Goal: Task Accomplishment & Management: Use online tool/utility

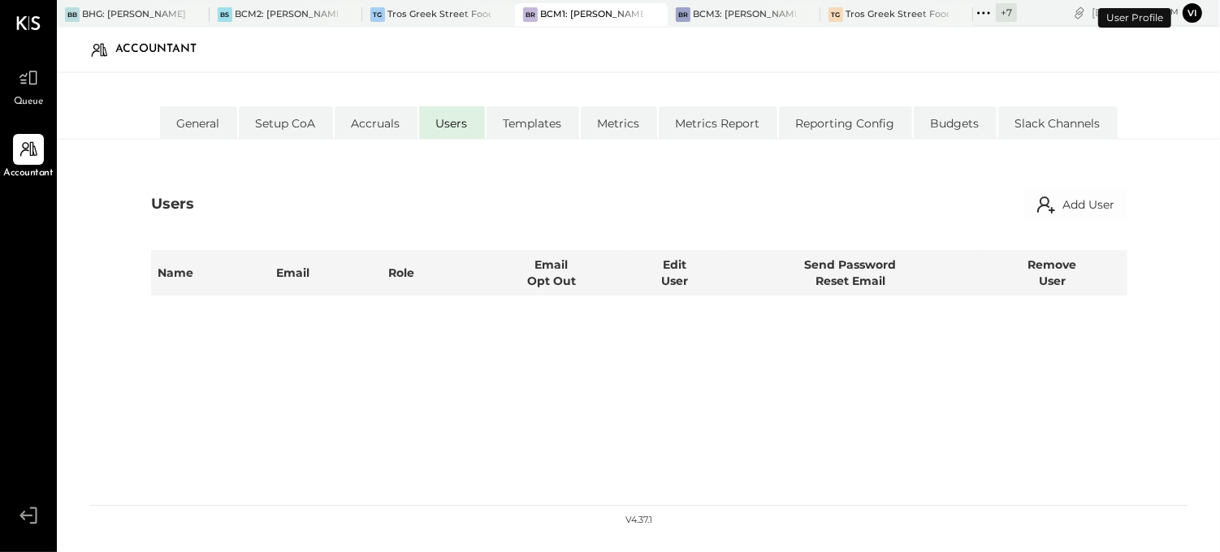
select select "**********"
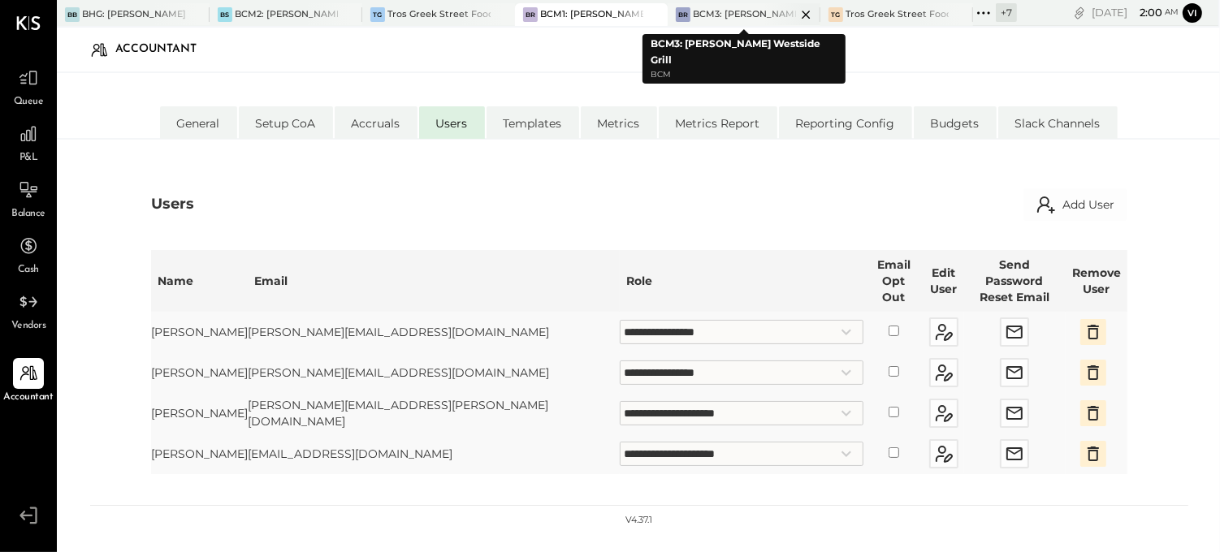
click at [723, 4] on div "BR BCM3: [PERSON_NAME] Westside Grill" at bounding box center [743, 14] width 153 height 23
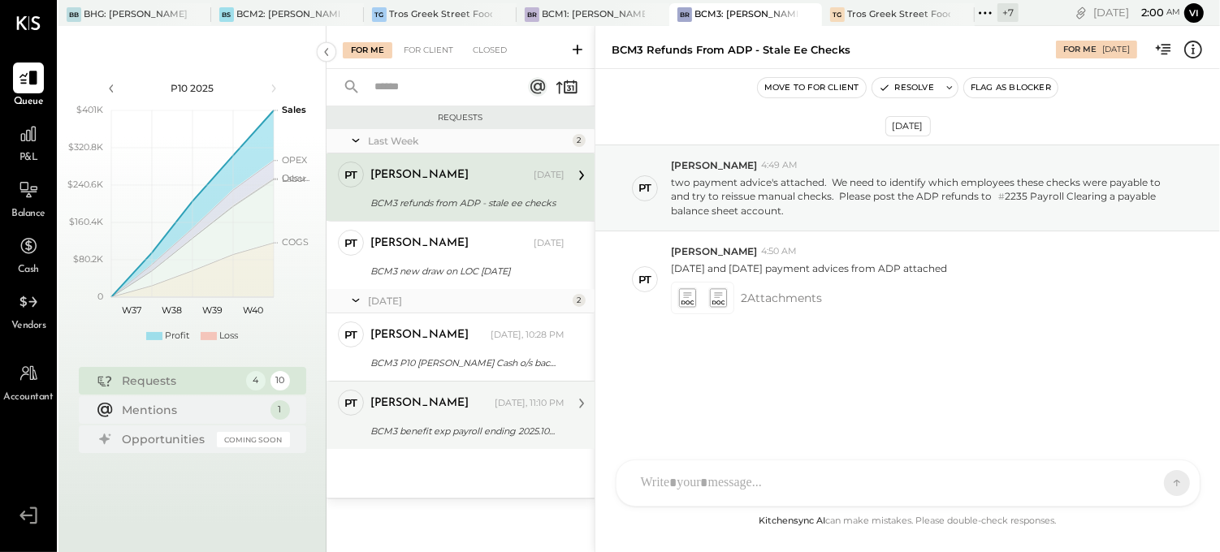
click at [416, 404] on div "[PERSON_NAME]" at bounding box center [419, 403] width 98 height 16
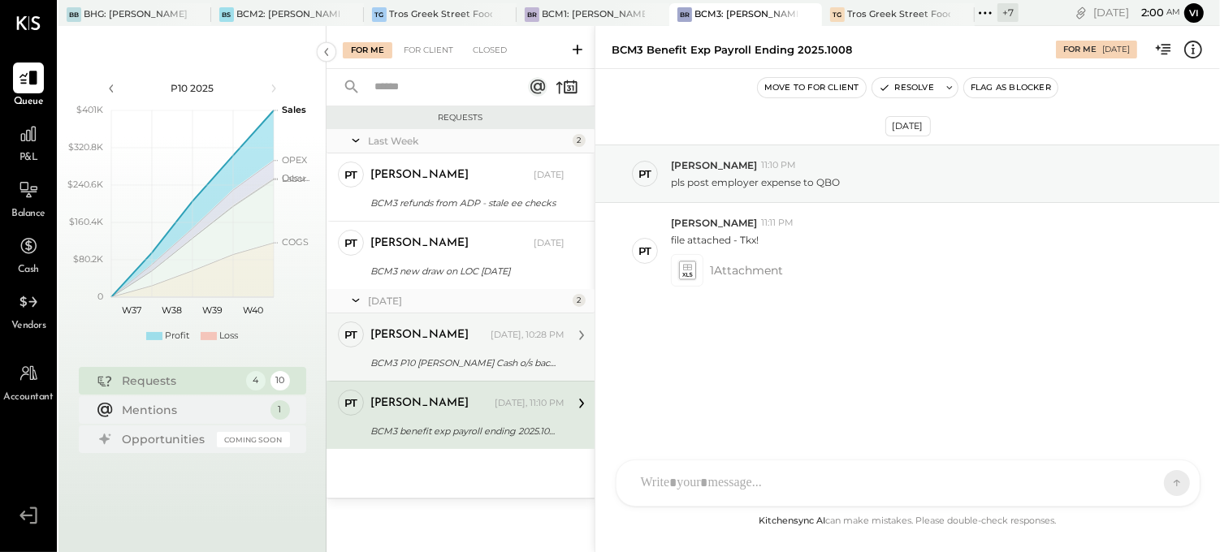
click at [442, 342] on div "[PERSON_NAME]" at bounding box center [428, 335] width 117 height 16
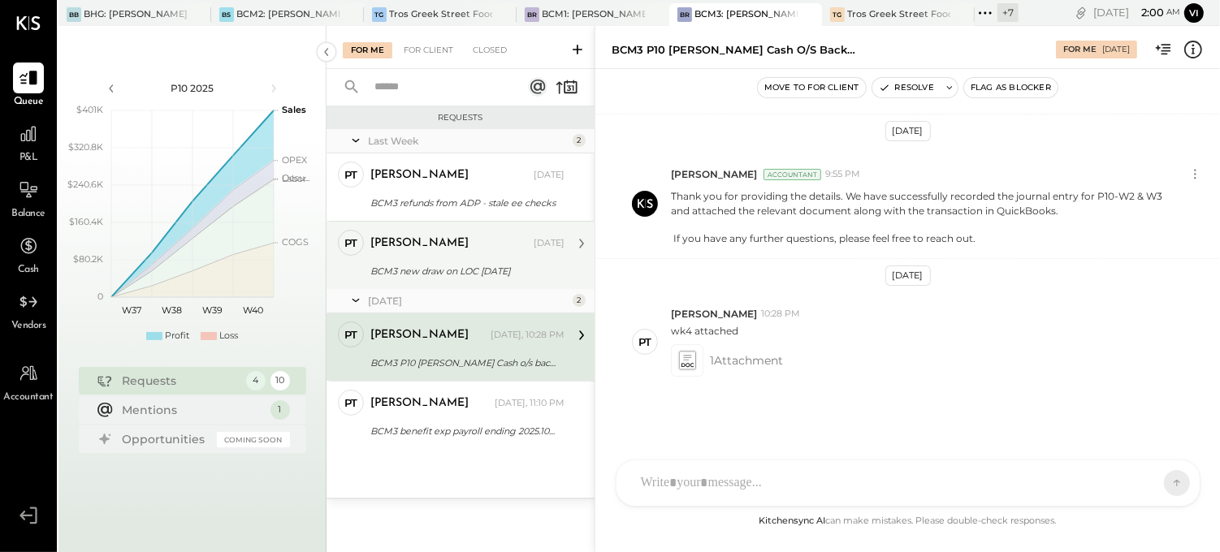
click at [456, 257] on div "[PERSON_NAME] [DATE] BCM3 new draw on LOC [DATE] documents attached" at bounding box center [467, 255] width 194 height 51
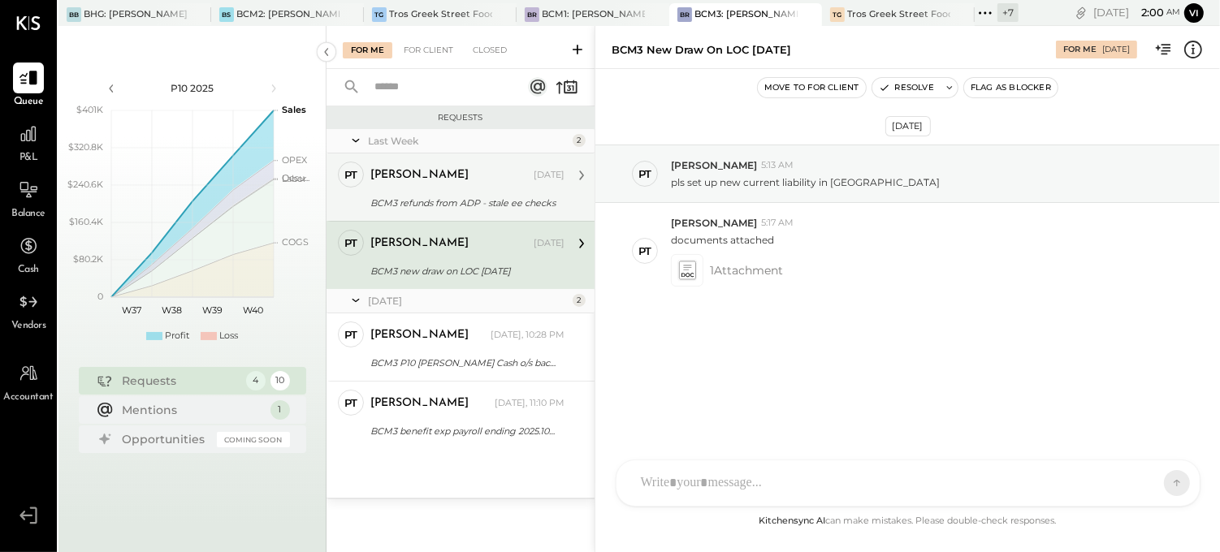
click at [474, 205] on div "BCM3 refunds from ADP - stale ee checks" at bounding box center [464, 203] width 189 height 16
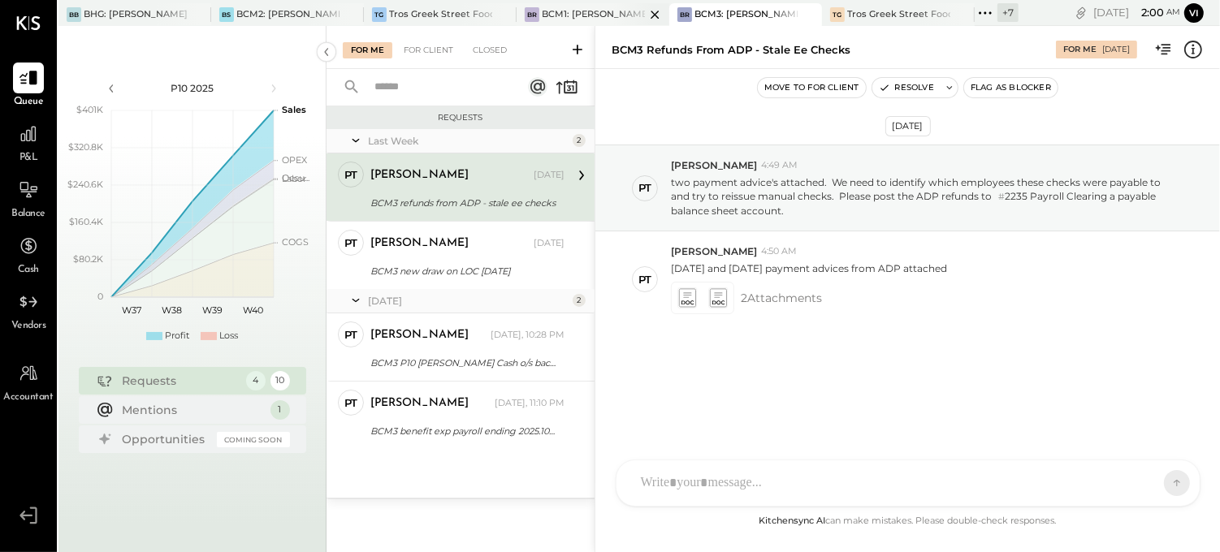
click at [617, 9] on div at bounding box center [640, 14] width 57 height 22
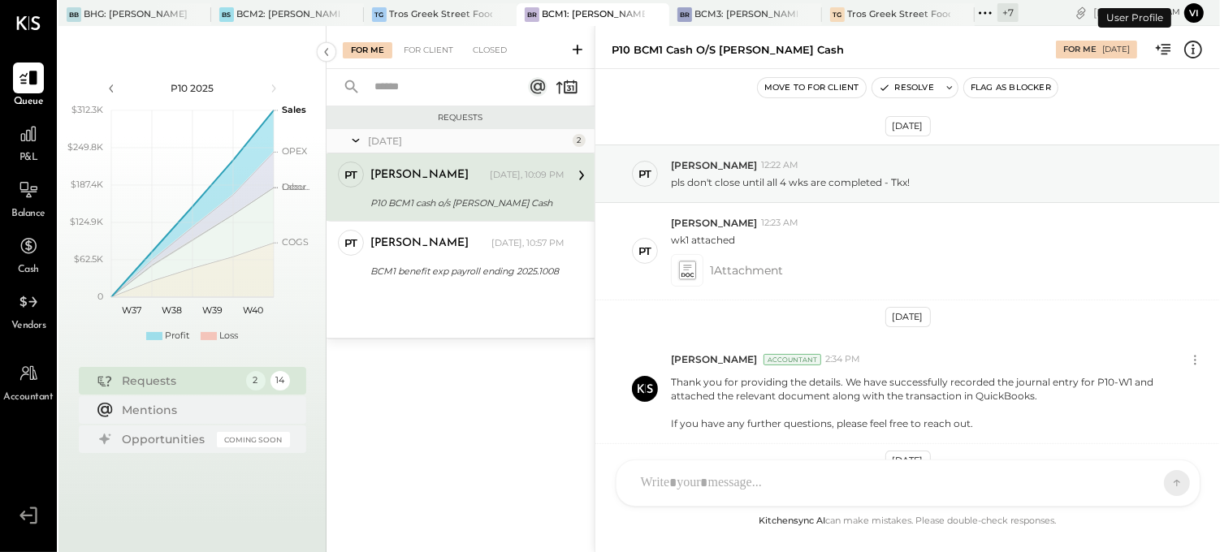
scroll to position [461, 0]
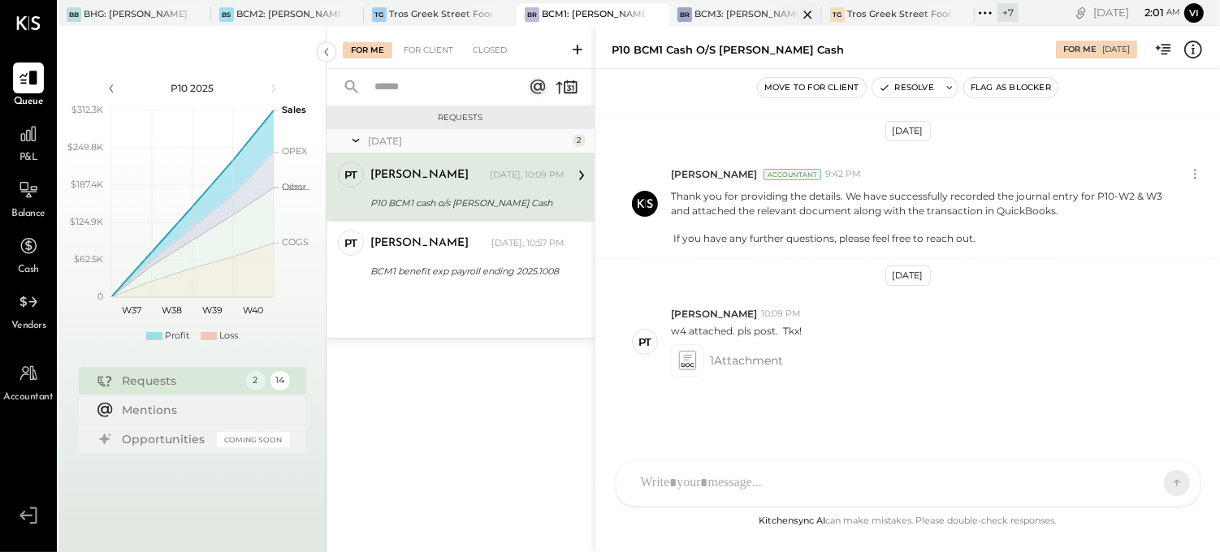
click at [758, 13] on div "BCM3: [PERSON_NAME] Westside Grill" at bounding box center [745, 14] width 103 height 13
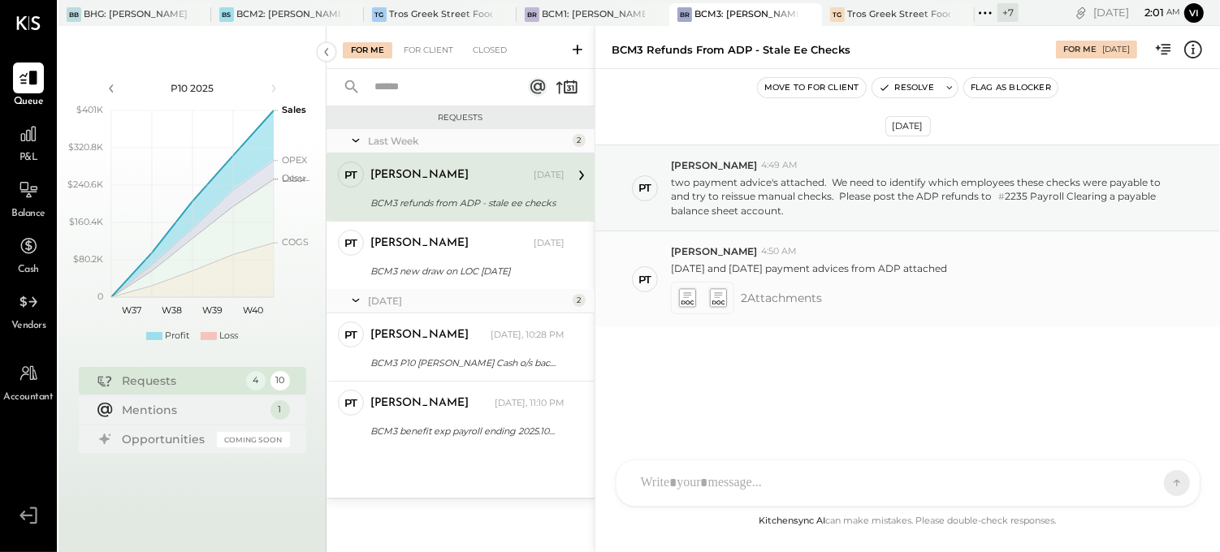
click at [688, 304] on icon at bounding box center [686, 298] width 17 height 19
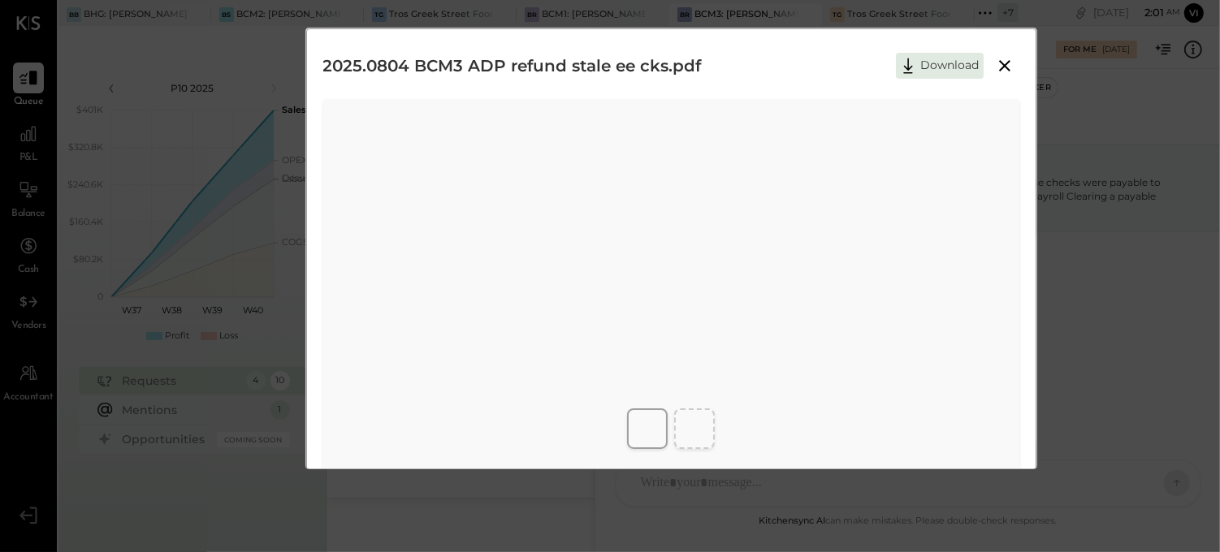
click at [936, 63] on button "Download" at bounding box center [940, 66] width 88 height 26
click at [907, 60] on icon at bounding box center [908, 66] width 24 height 24
click at [702, 81] on div "2025.0804 BCM3 ADP refund stale ee cks.pdf Download" at bounding box center [671, 65] width 696 height 41
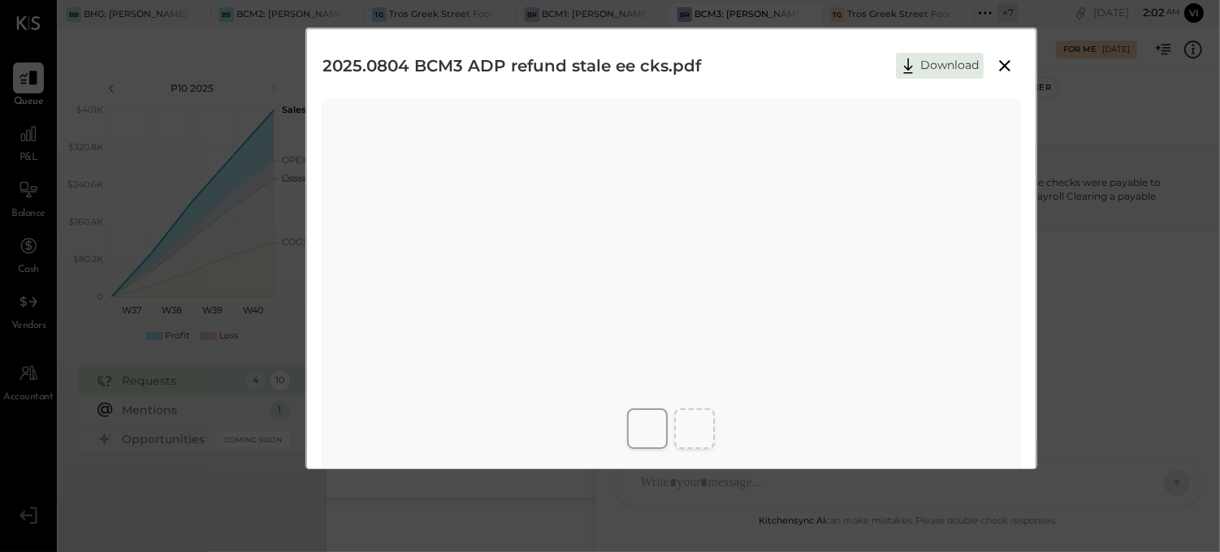
click at [1002, 71] on icon at bounding box center [1004, 65] width 19 height 19
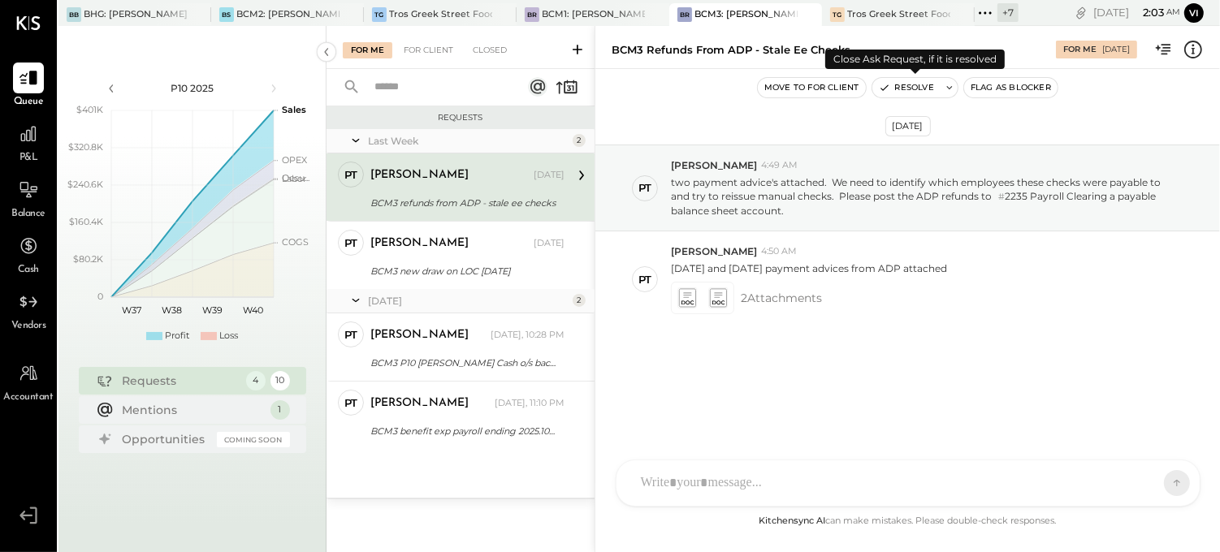
click at [952, 93] on button at bounding box center [949, 87] width 16 height 19
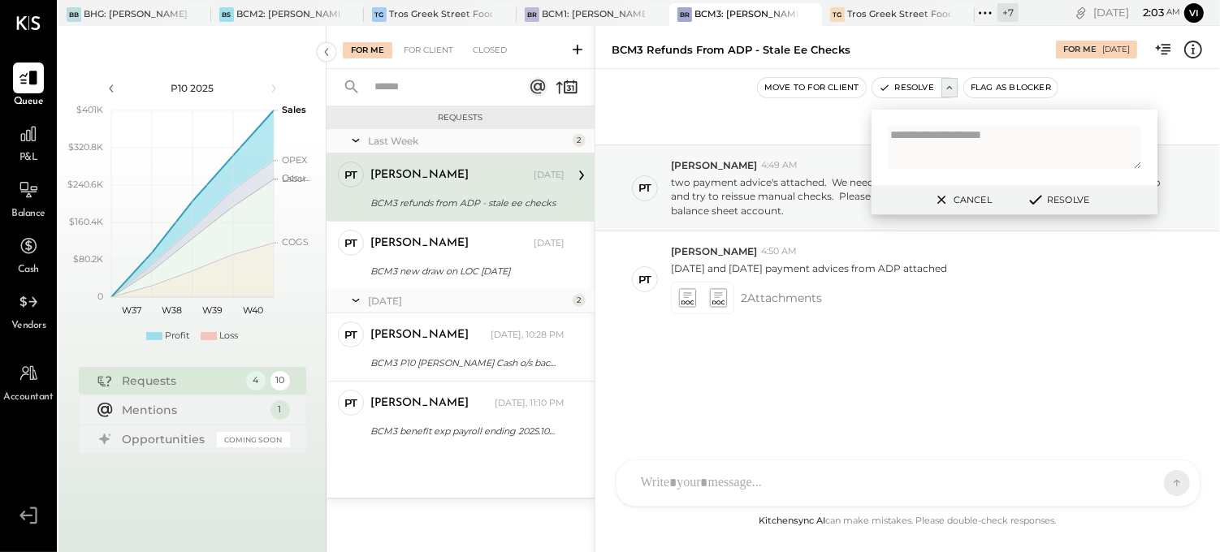
click at [1060, 123] on div at bounding box center [1014, 148] width 286 height 76
click at [995, 160] on textarea at bounding box center [1013, 147] width 253 height 43
click at [1027, 143] on textarea "**********" at bounding box center [1013, 143] width 253 height 35
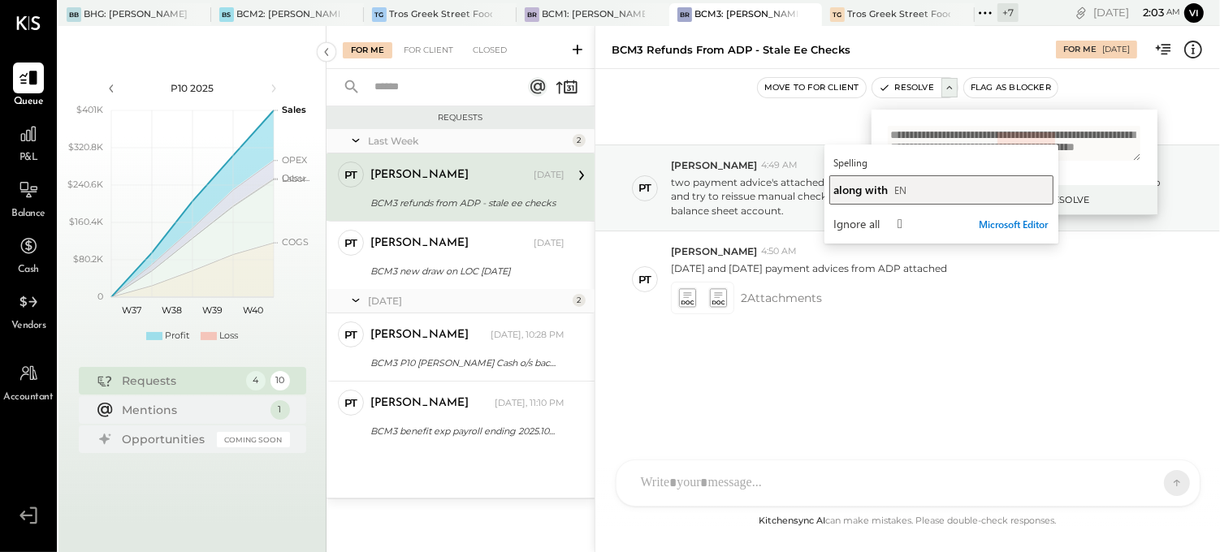
click at [978, 201] on button "along with EN" at bounding box center [941, 189] width 224 height 29
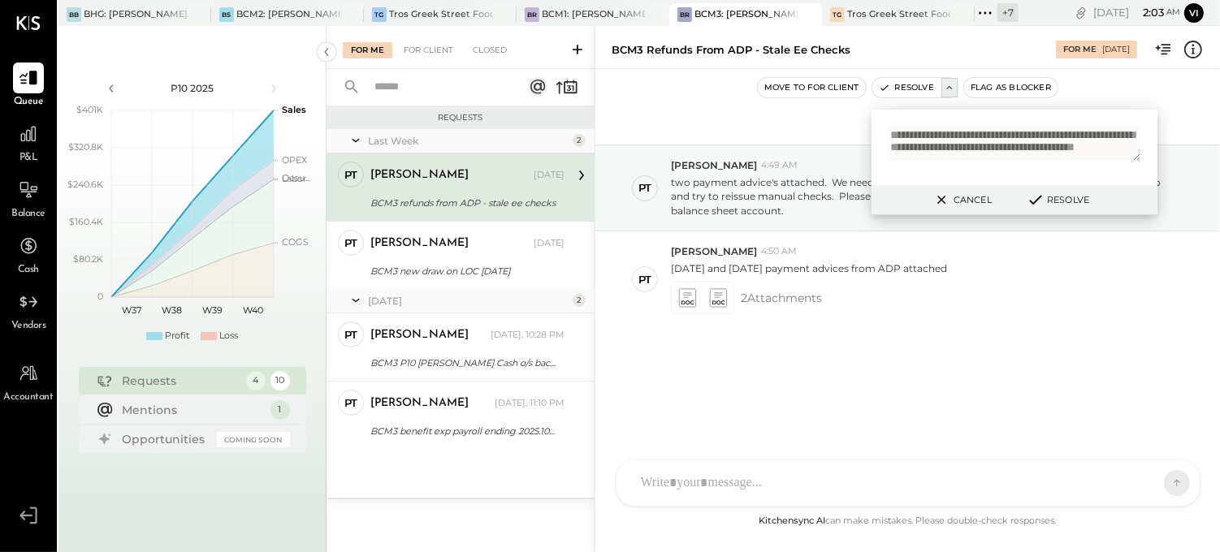
click at [956, 155] on textarea "**********" at bounding box center [1013, 143] width 253 height 35
type textarea "**********"
click at [1048, 201] on button "Resolve" at bounding box center [1057, 199] width 73 height 19
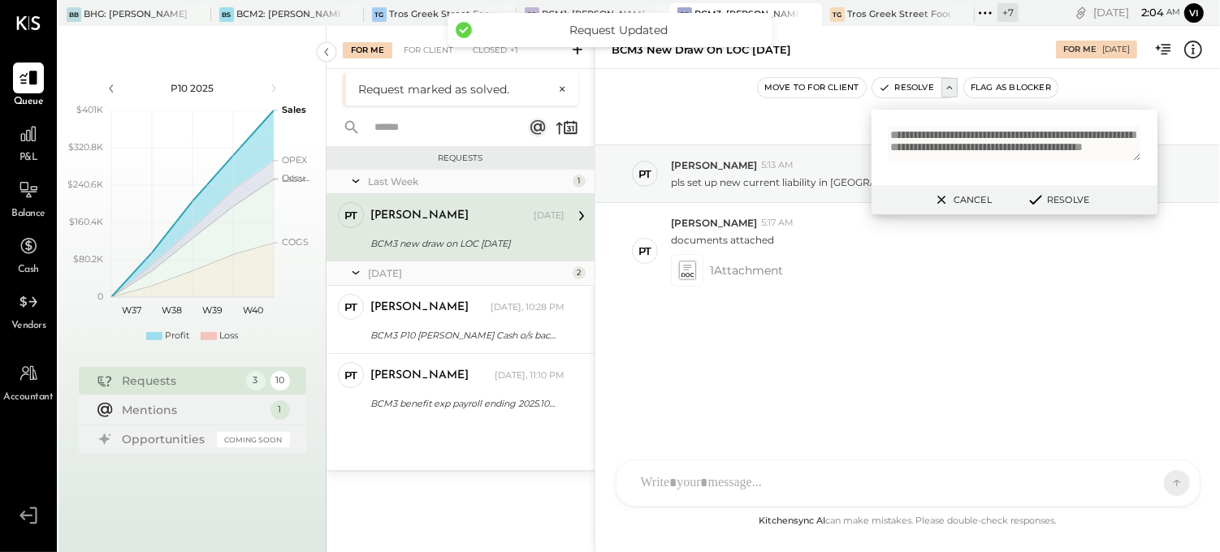
click at [412, 227] on div "[PERSON_NAME] [DATE]" at bounding box center [467, 216] width 194 height 28
click at [962, 196] on button "Cancel" at bounding box center [961, 199] width 70 height 21
